Goal: Task Accomplishment & Management: Complete application form

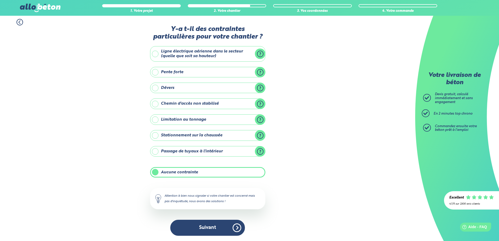
click at [232, 218] on div "Y-a t-il des contraintes particulières pour votre chantier ? Ligne électrique a…" at bounding box center [207, 132] width 115 height 215
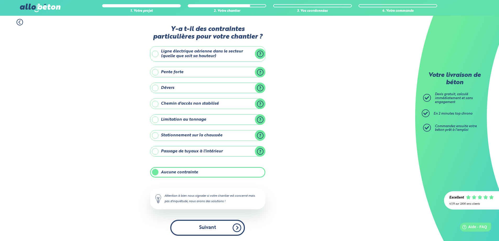
click at [226, 229] on button "Suivant" at bounding box center [207, 228] width 75 height 16
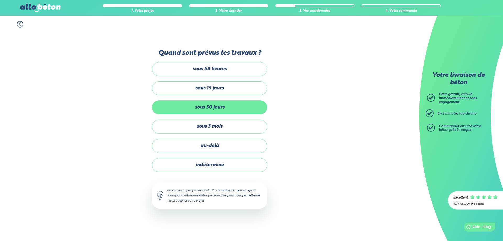
click at [222, 109] on label "sous 30 jours" at bounding box center [209, 107] width 115 height 14
click at [0, 0] on input "sous 30 jours" at bounding box center [0, 0] width 0 height 0
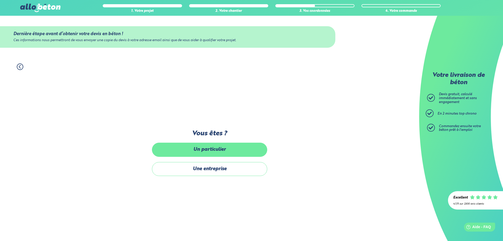
click at [227, 149] on label "Un particulier" at bounding box center [209, 150] width 115 height 14
click at [0, 0] on input "Un particulier" at bounding box center [0, 0] width 0 height 0
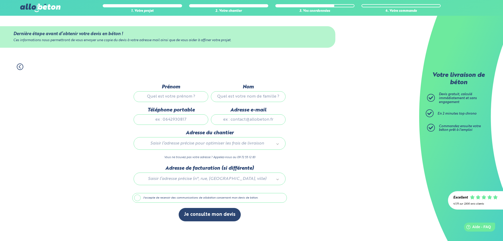
click at [179, 94] on input "Prénom" at bounding box center [171, 96] width 75 height 10
type input "[PERSON_NAME]"
type input "BIDOLI"
type input "0629382284"
type input "[EMAIL_ADDRESS][DOMAIN_NAME]"
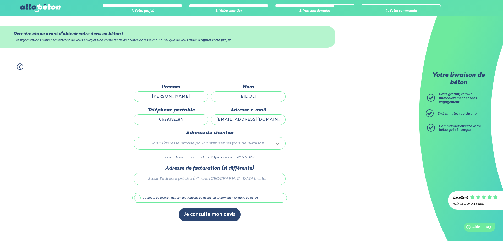
type input "[STREET_ADDRESS]"
drag, startPoint x: 163, startPoint y: 119, endPoint x: 137, endPoint y: 120, distance: 26.5
click at [137, 120] on input "0629382284" at bounding box center [171, 119] width 75 height 10
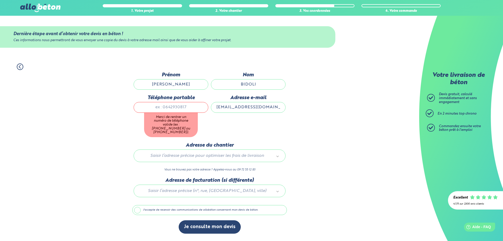
click at [324, 115] on div "1. Votre projet 2. Votre chantier 3. Vos coordonnées 4. Votre commande Dernière…" at bounding box center [209, 149] width 419 height 183
click at [169, 109] on input "Téléphone portable" at bounding box center [171, 107] width 75 height 10
type input "0629382284"
type input "[STREET_ADDRESS]"
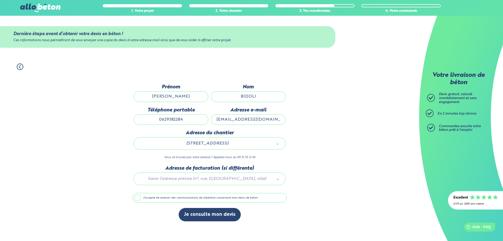
click at [201, 178] on div at bounding box center [209, 177] width 155 height 25
click at [137, 199] on label "J'accepte de recevoir des communications de allobéton concernant mon devis de b…" at bounding box center [209, 198] width 155 height 10
click at [0, 0] on input "J'accepte de recevoir des communications de allobéton concernant mon devis de b…" at bounding box center [0, 0] width 0 height 0
click at [135, 198] on label "J'accepte de recevoir des communications de allobéton concernant mon devis de b…" at bounding box center [209, 198] width 155 height 10
click at [0, 0] on input "J'accepte de recevoir des communications de allobéton concernant mon devis de b…" at bounding box center [0, 0] width 0 height 0
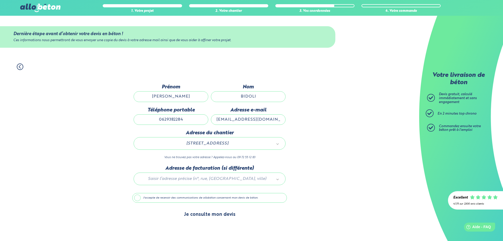
click at [200, 216] on button "Je consulte mon devis" at bounding box center [210, 214] width 62 height 13
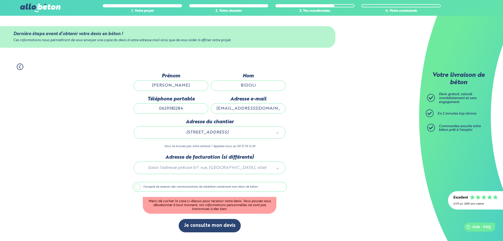
click at [140, 189] on label "J'accepte de recevoir des communications de allobéton concernant mon devis de b…" at bounding box center [209, 187] width 155 height 10
click at [0, 0] on input "J'accepte de recevoir des communications de allobéton concernant mon devis de b…" at bounding box center [0, 0] width 0 height 0
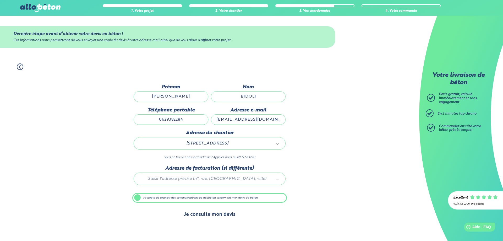
click at [197, 216] on button "Je consulte mon devis" at bounding box center [210, 214] width 62 height 13
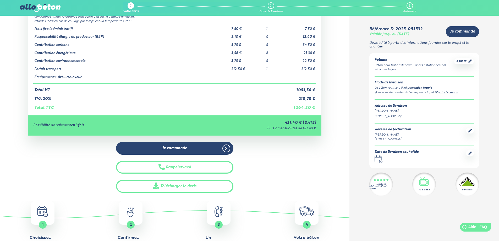
scroll to position [52, 0]
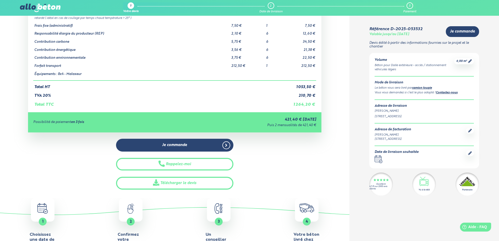
drag, startPoint x: 278, startPoint y: 119, endPoint x: 285, endPoint y: 121, distance: 6.9
click at [285, 121] on div "421,40 € aujourd'hui" at bounding box center [246, 119] width 139 height 4
click at [332, 105] on div "Détails du devis Produits Prix unitaire HT Quantité Prix HT Dalle extérieure - …" at bounding box center [174, 84] width 349 height 209
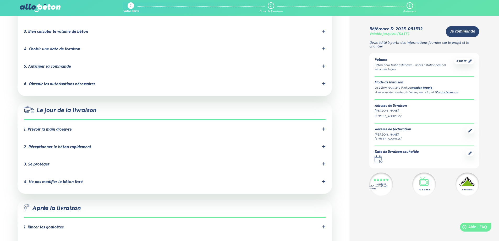
scroll to position [393, 0]
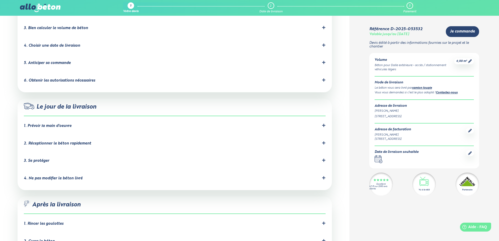
click at [323, 123] on icon at bounding box center [324, 125] width 4 height 4
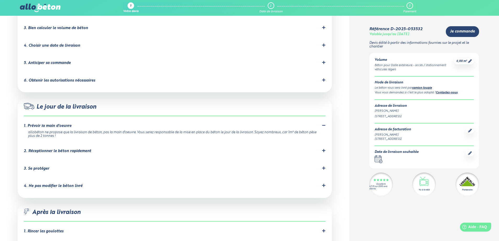
click at [324, 149] on icon at bounding box center [323, 150] width 3 height 3
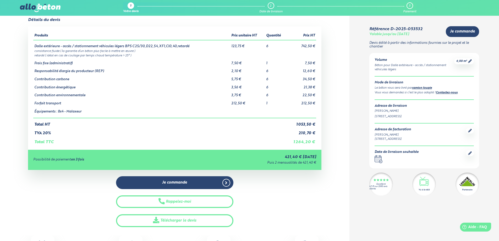
scroll to position [0, 0]
